Goal: Find specific page/section: Find specific page/section

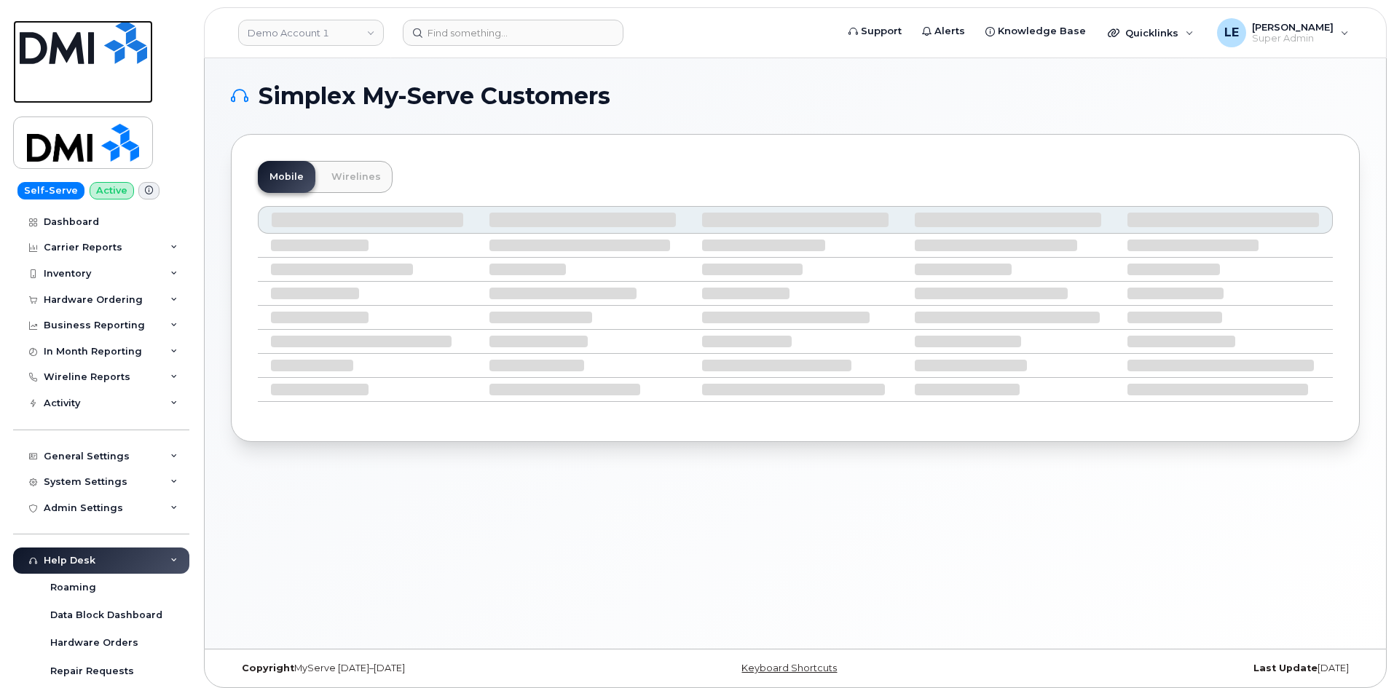
click at [123, 55] on img at bounding box center [83, 42] width 127 height 44
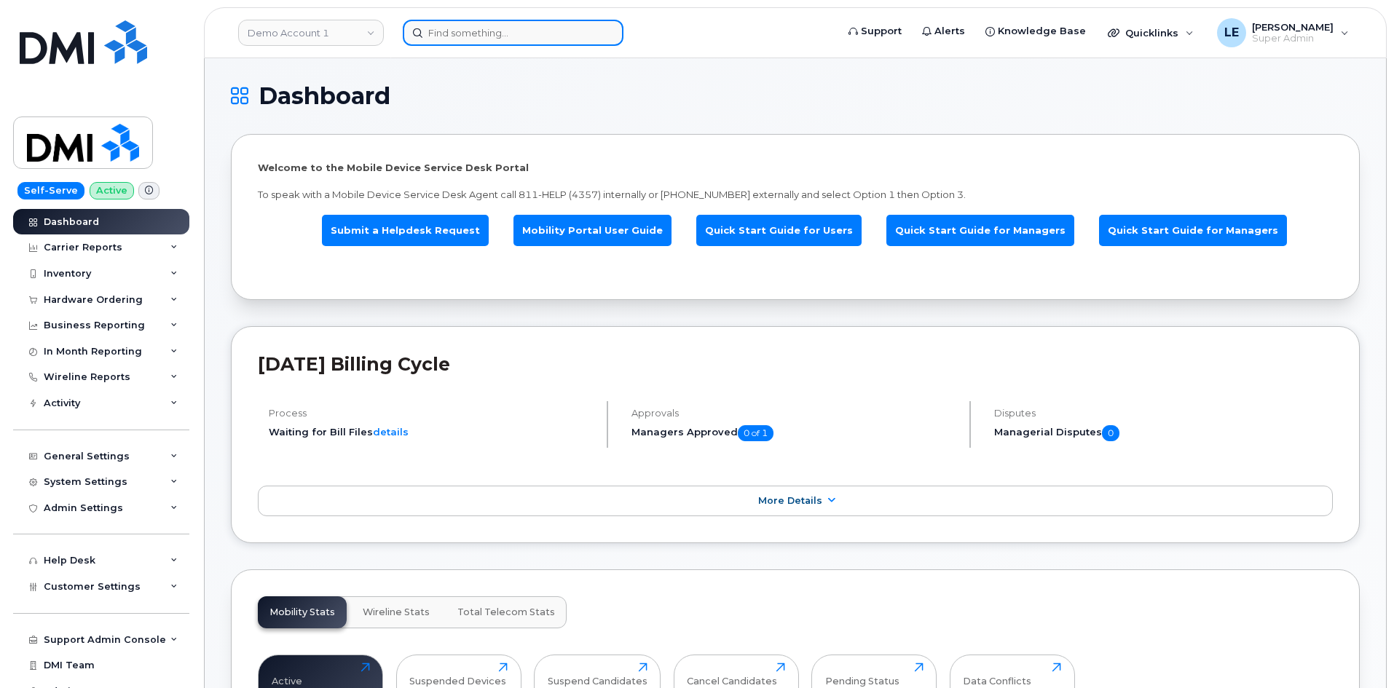
click at [460, 33] on input at bounding box center [513, 33] width 221 height 26
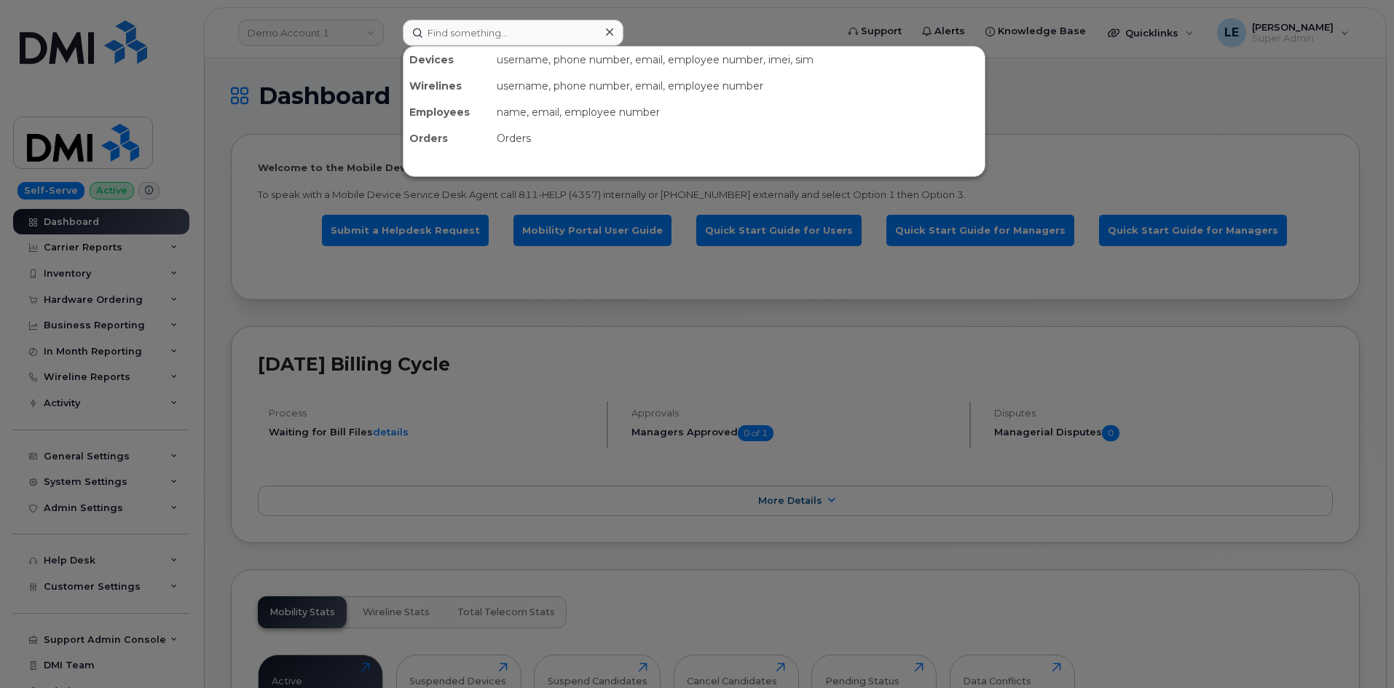
click at [354, 35] on div at bounding box center [697, 344] width 1394 height 688
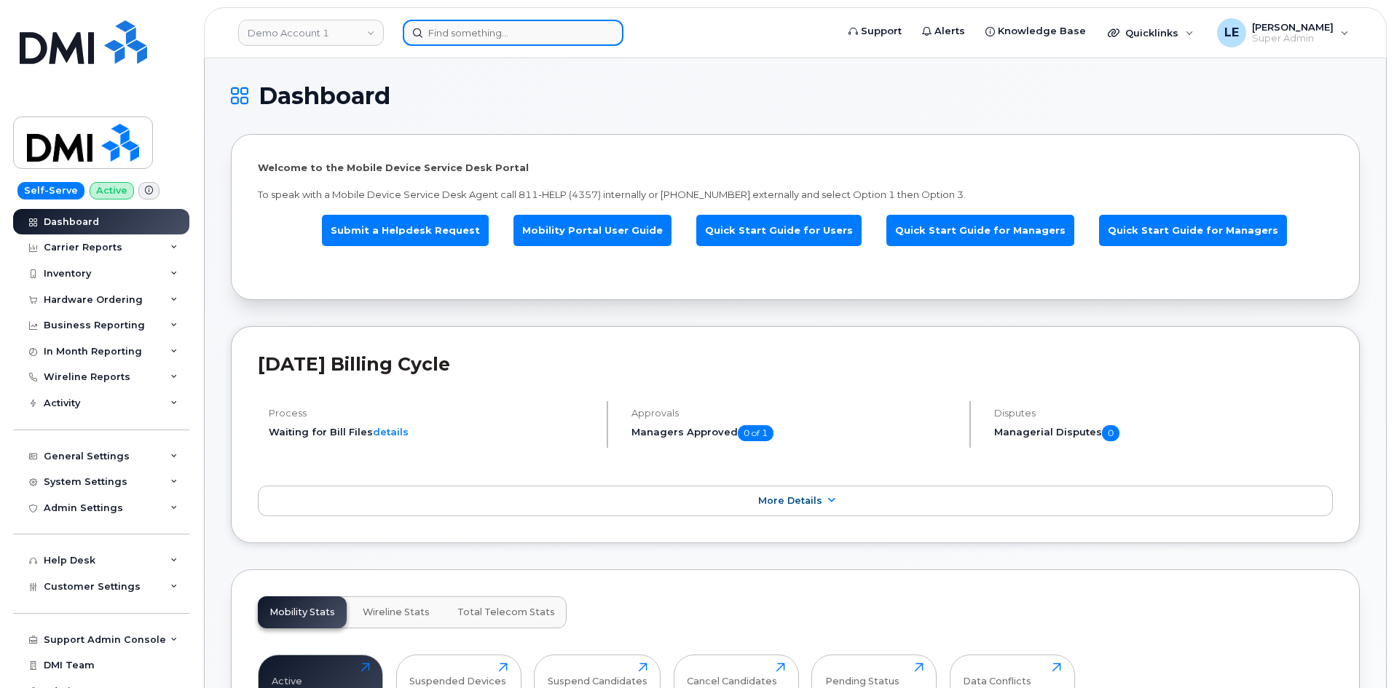
click at [430, 40] on input at bounding box center [513, 33] width 221 height 26
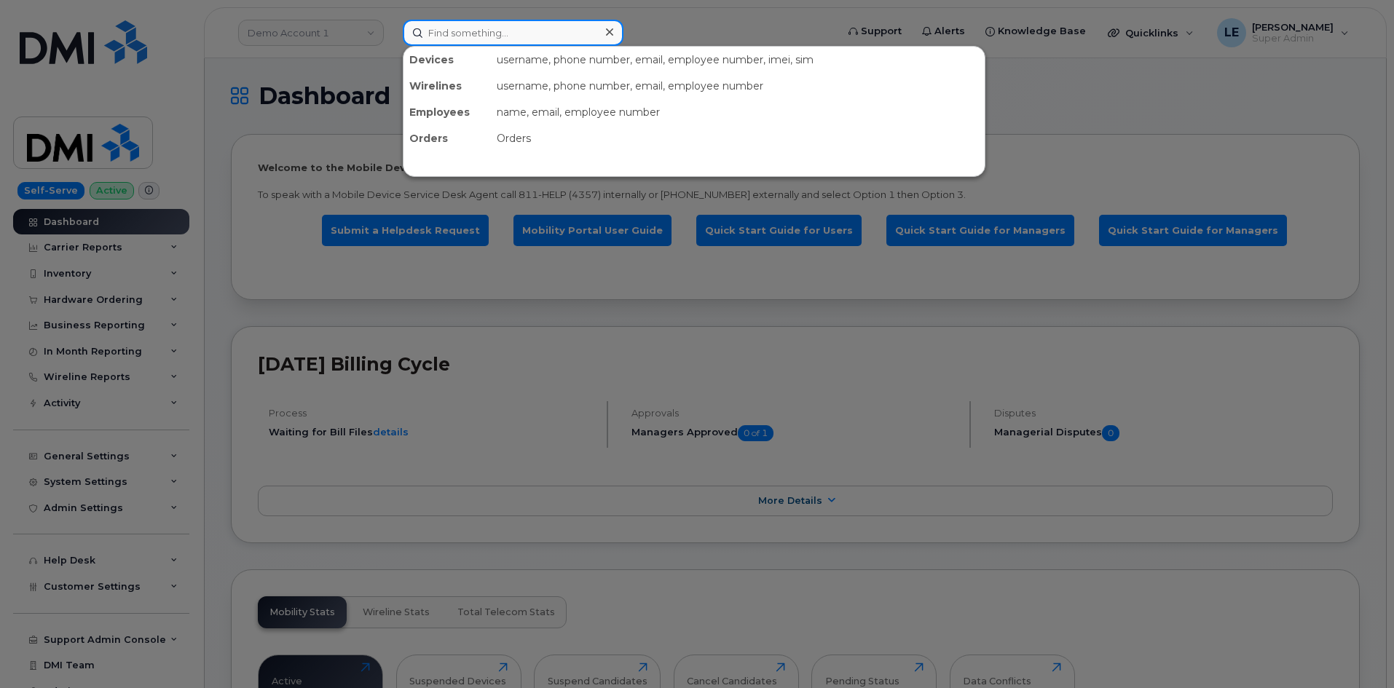
paste input "AMANDA.REIDLER@KIEWIT.COM"
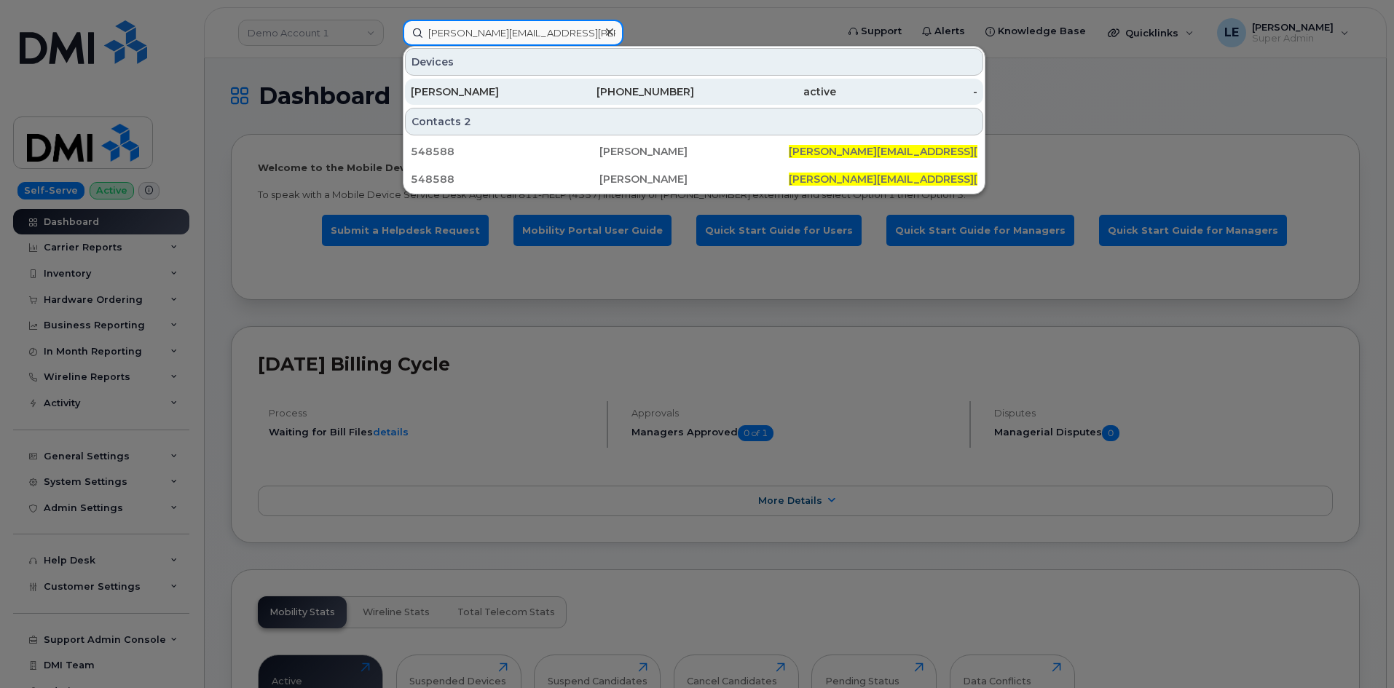
type input "AMANDA.REIDLER@KIEWIT.COM"
click at [470, 85] on div "AMANDA JONES" at bounding box center [482, 91] width 142 height 15
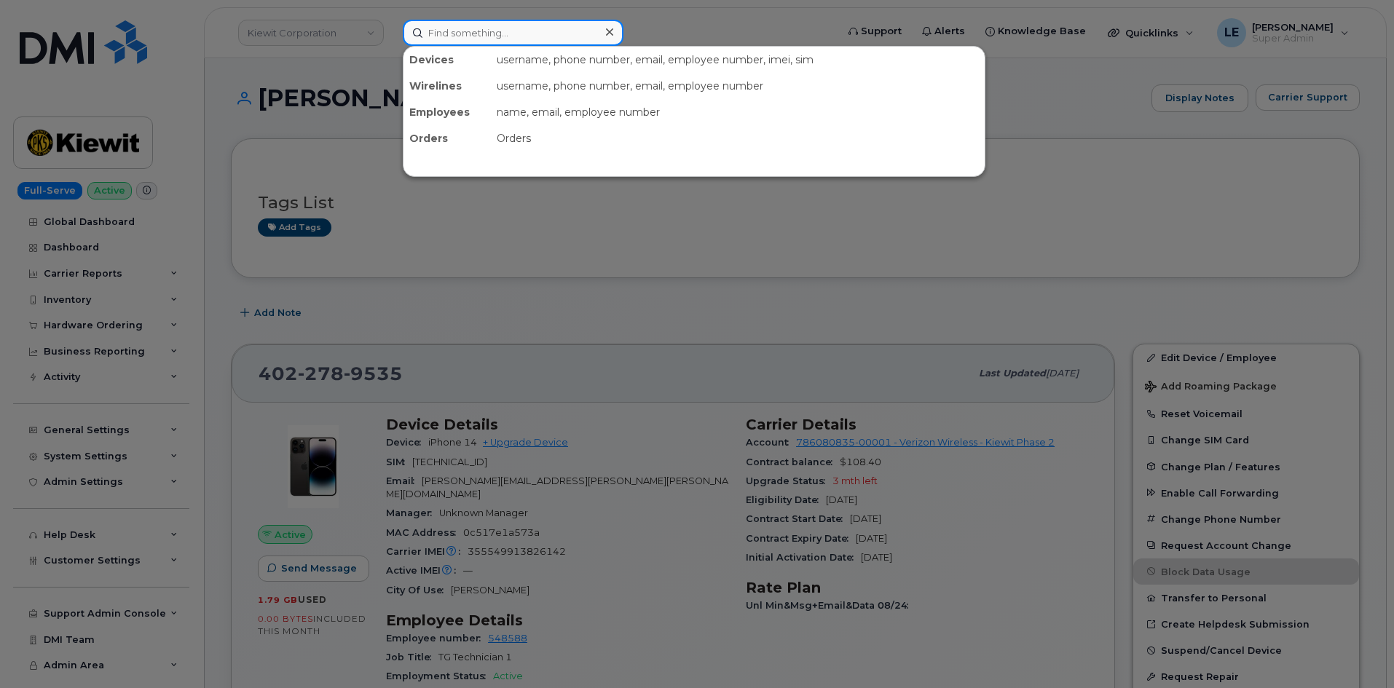
click at [457, 34] on input at bounding box center [513, 33] width 221 height 26
paste input "Jason Gysler"
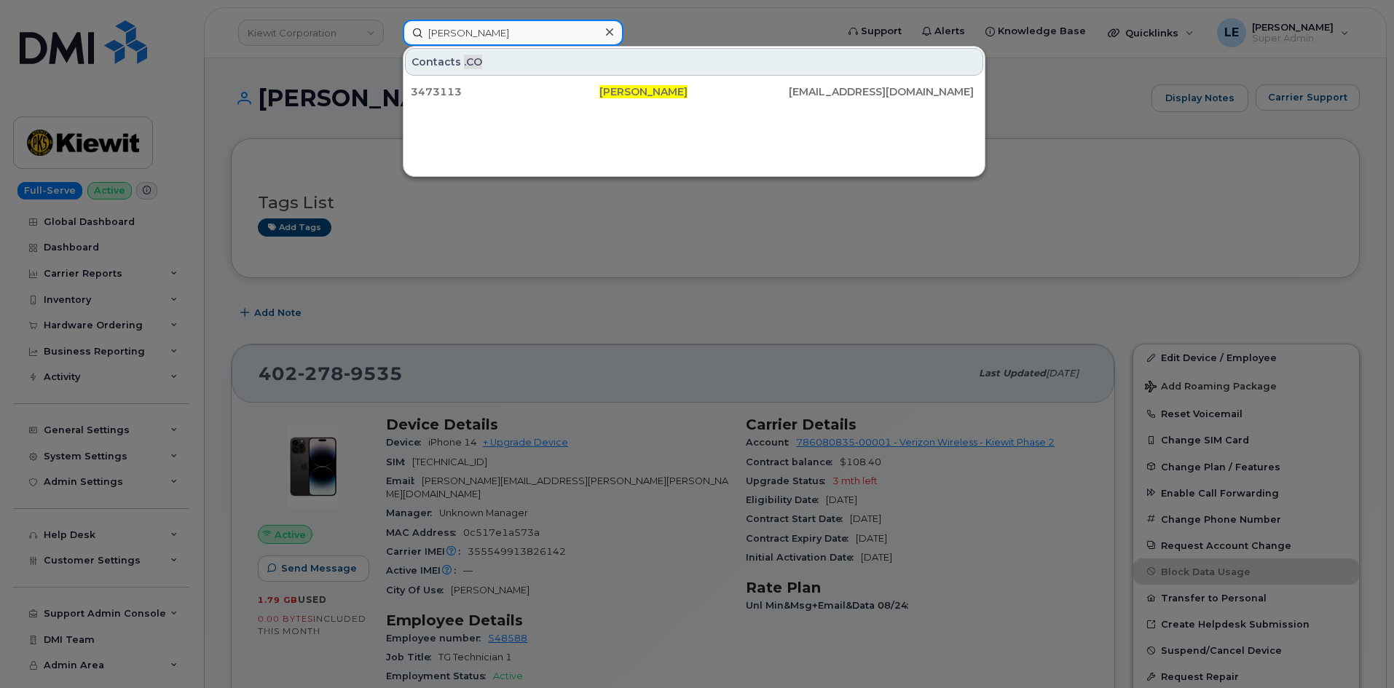
type input "Jason Gysler"
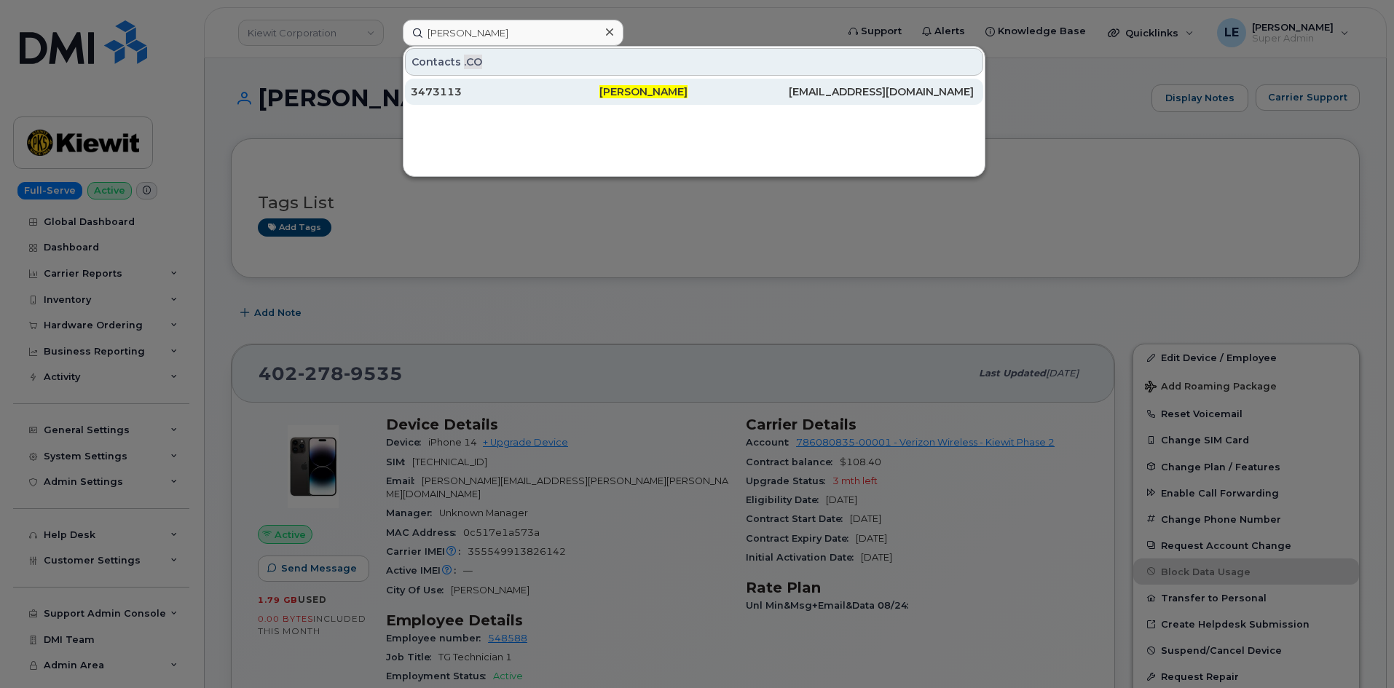
click at [491, 86] on div "3473113" at bounding box center [505, 91] width 189 height 15
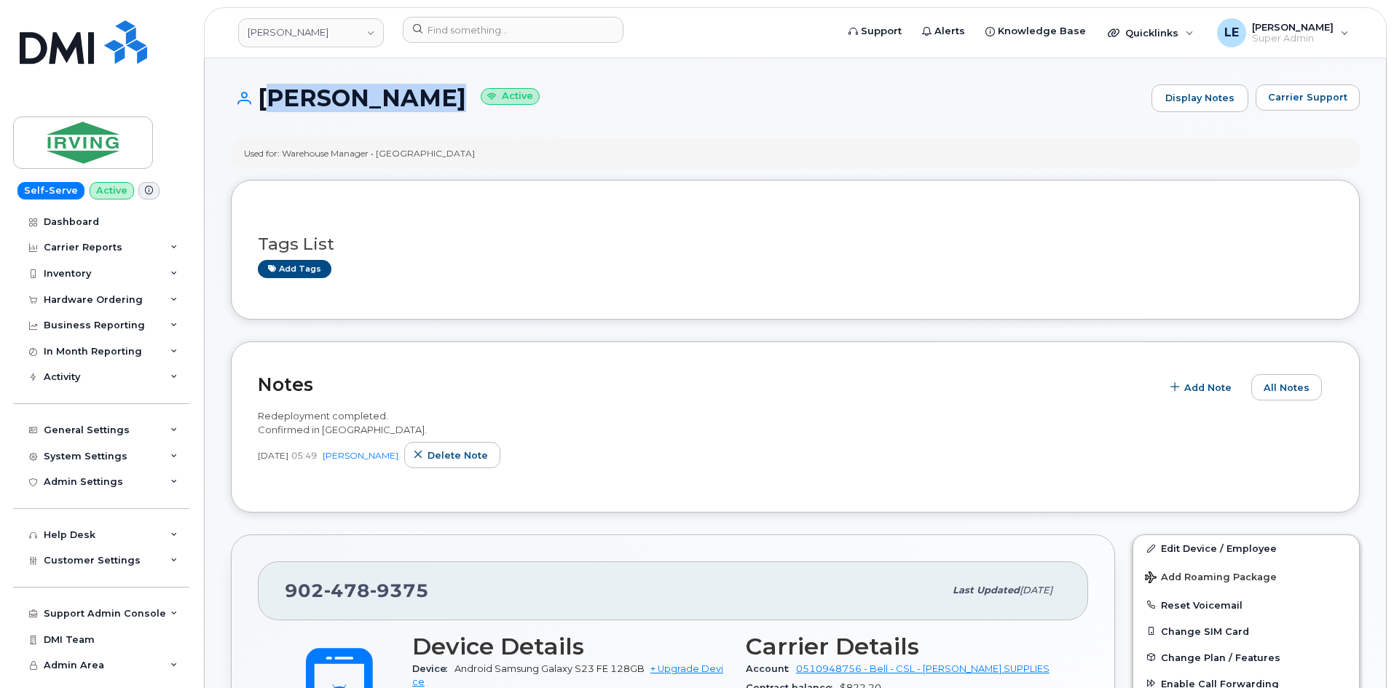
drag, startPoint x: 278, startPoint y: 104, endPoint x: 435, endPoint y: 114, distance: 156.8
click at [435, 114] on div "[PERSON_NAME] Active Display Notes Carrier Support" at bounding box center [795, 111] width 1129 height 54
copy h1 "[PERSON_NAME]"
click at [705, 144] on div "Used for: Warehouse Manager • [GEOGRAPHIC_DATA]" at bounding box center [795, 153] width 1129 height 30
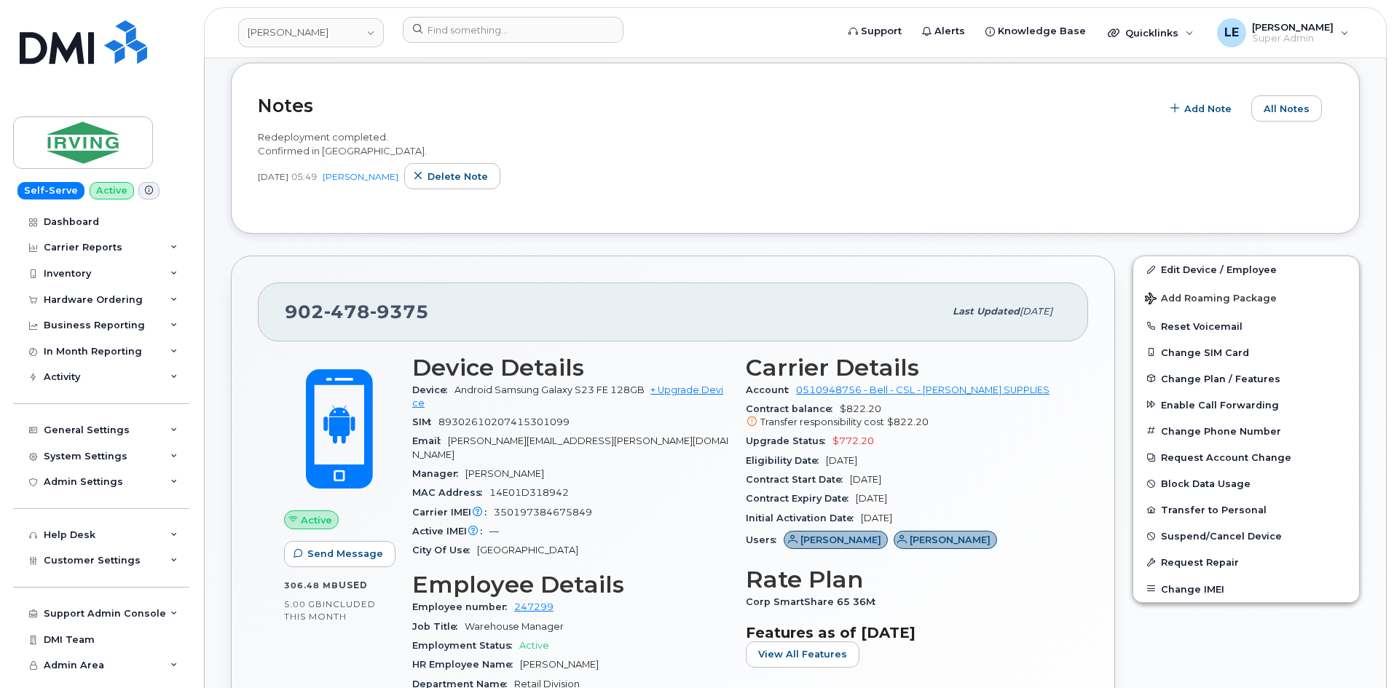
scroll to position [437, 0]
